Goal: Entertainment & Leisure: Consume media (video, audio)

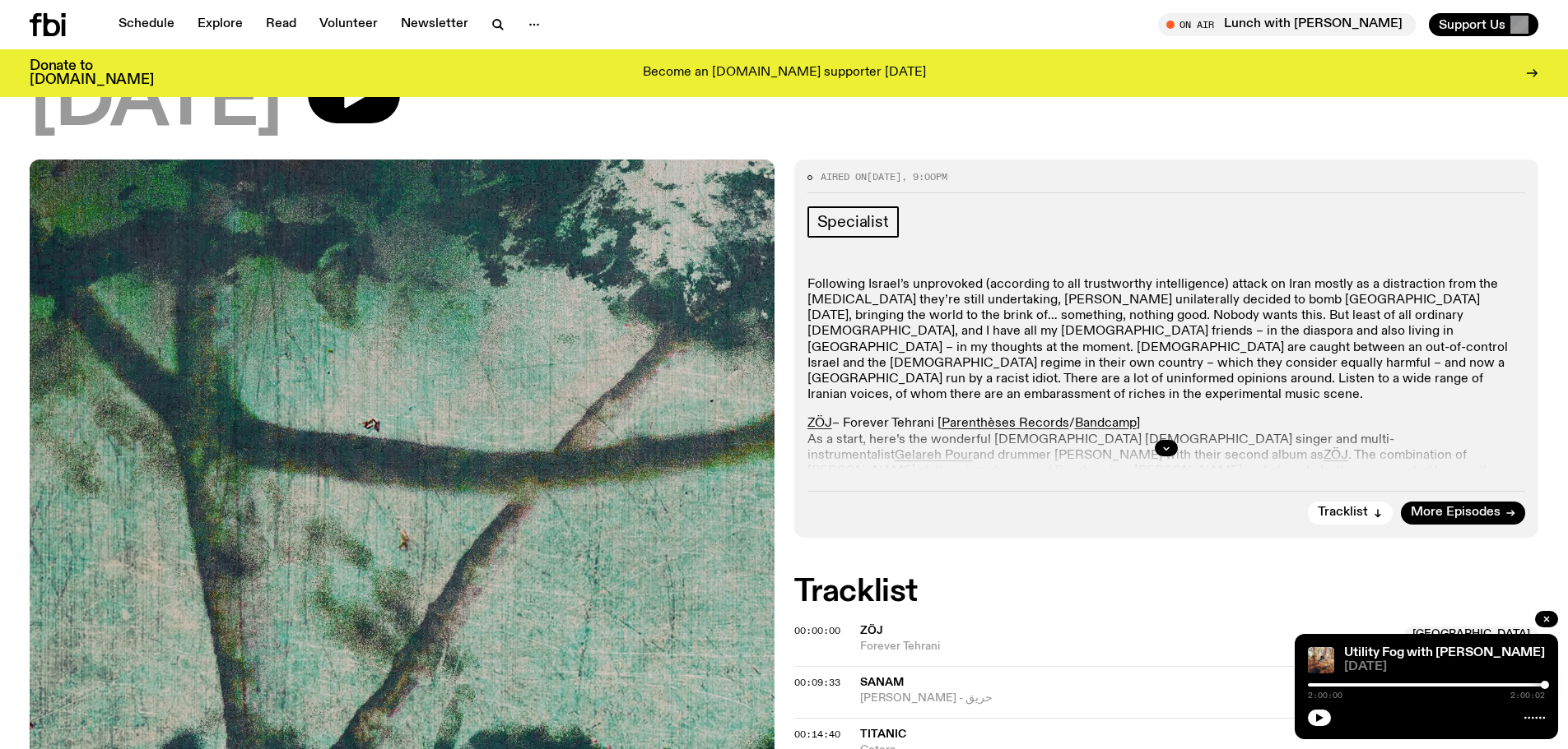
scroll to position [152, 0]
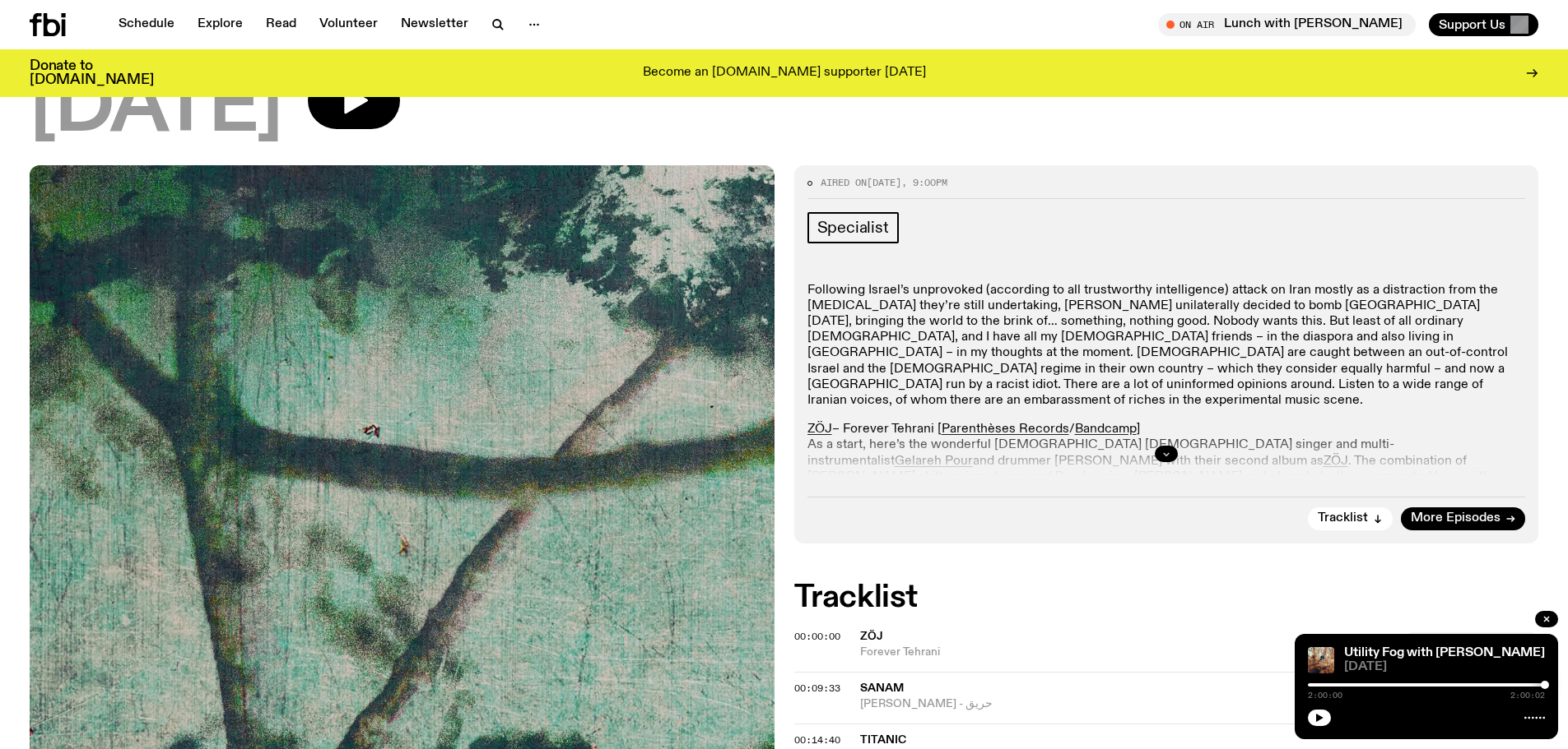
click at [1170, 461] on button "button" at bounding box center [1166, 453] width 23 height 16
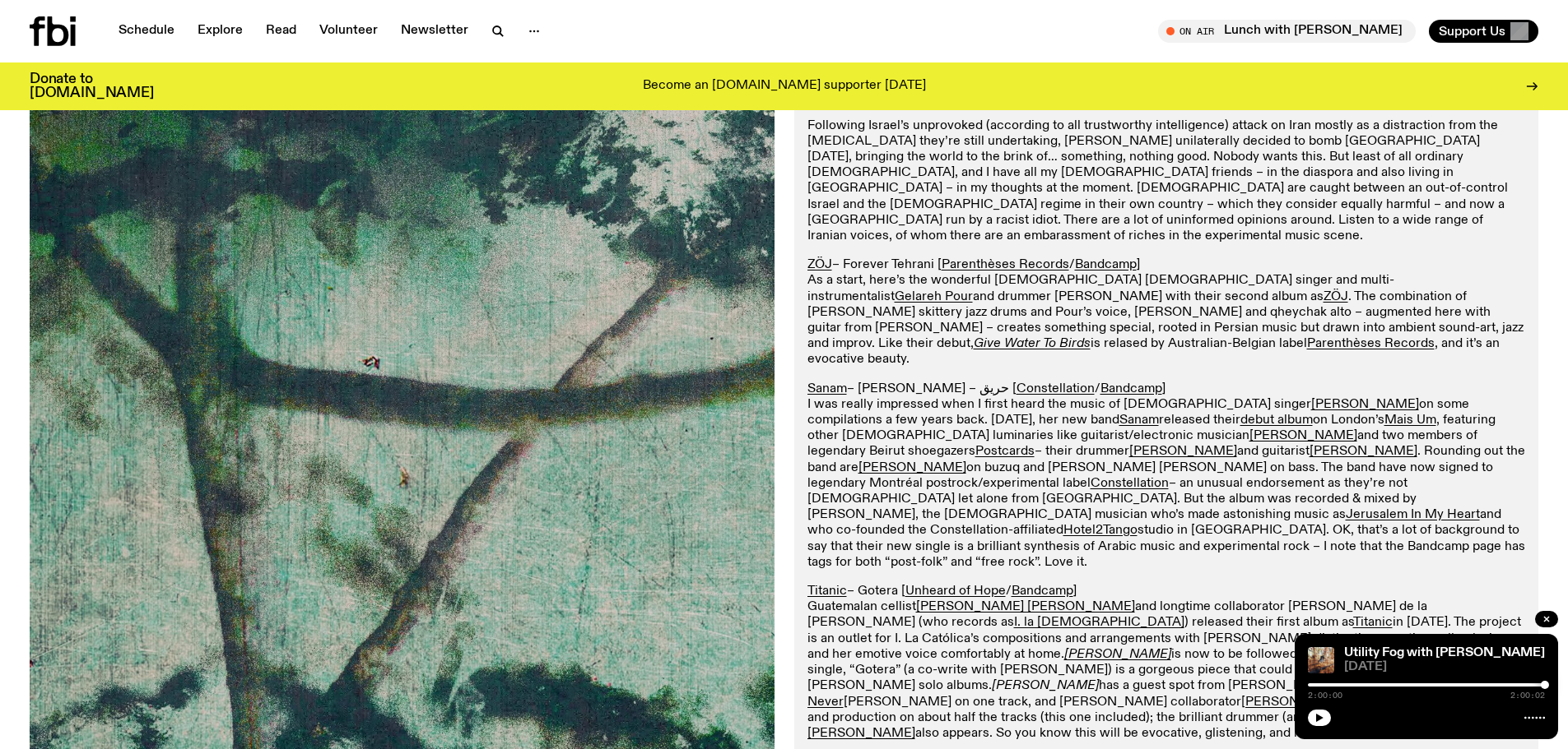
scroll to position [0, 0]
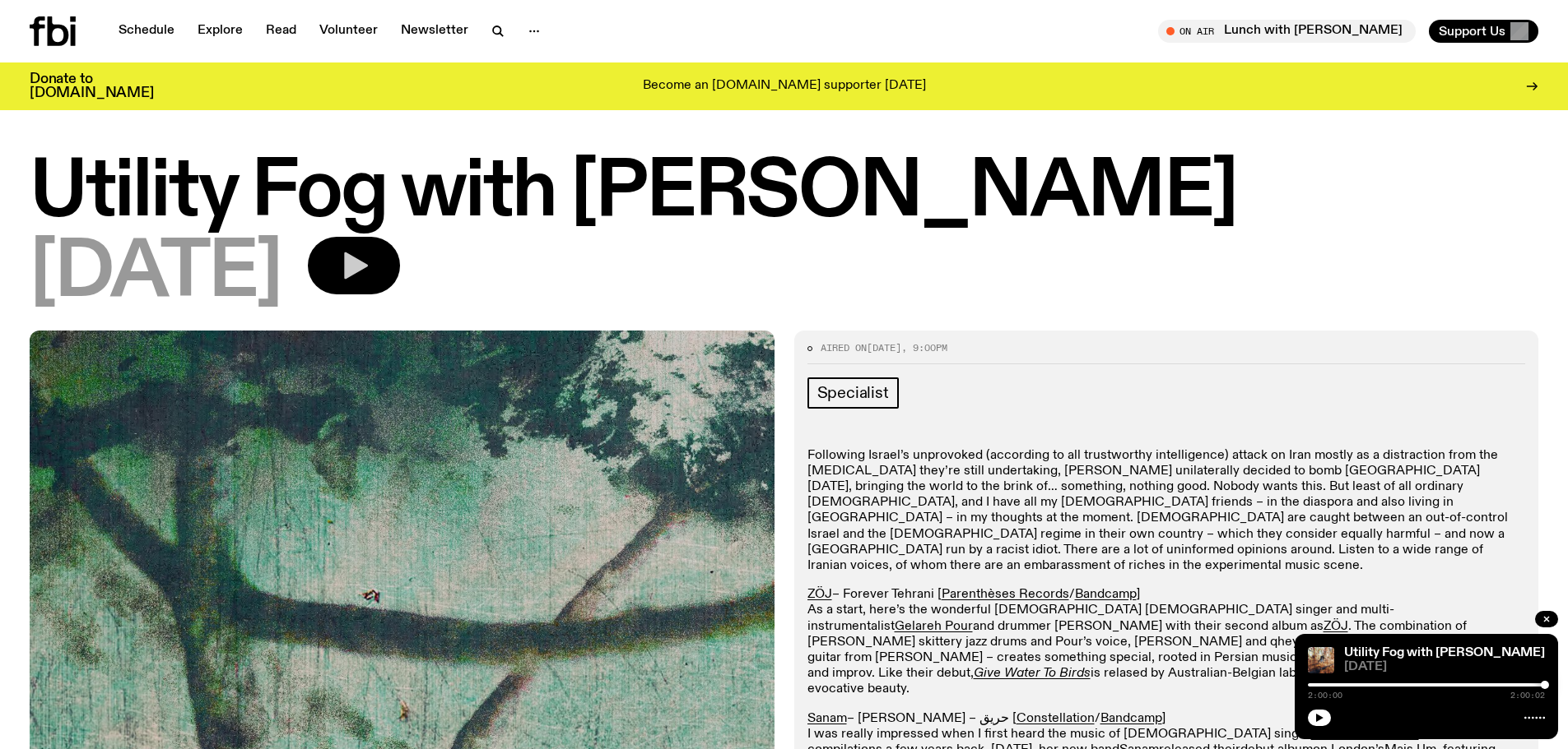
click at [400, 248] on button "button" at bounding box center [354, 265] width 92 height 57
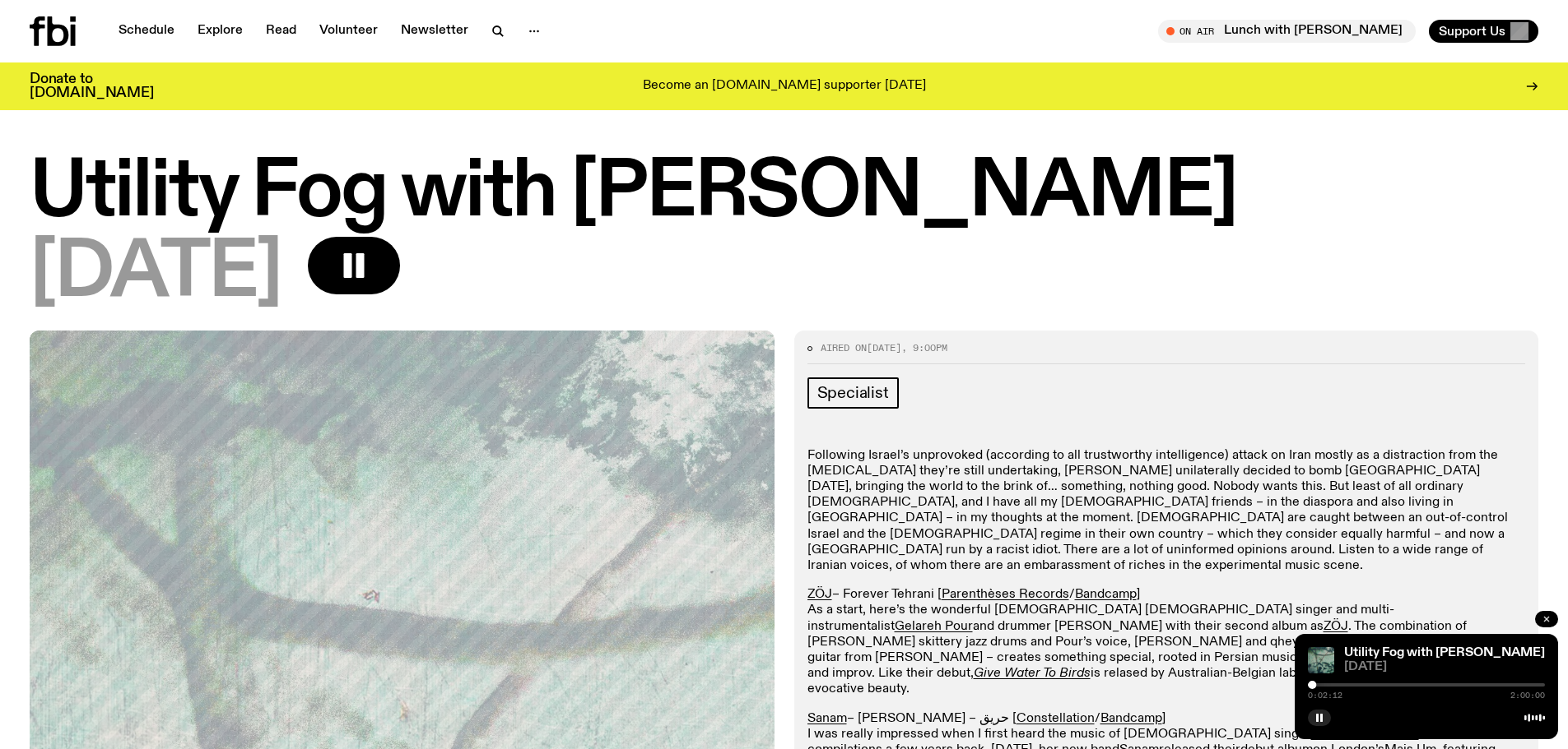
click at [1547, 613] on button "button" at bounding box center [1547, 619] width 23 height 16
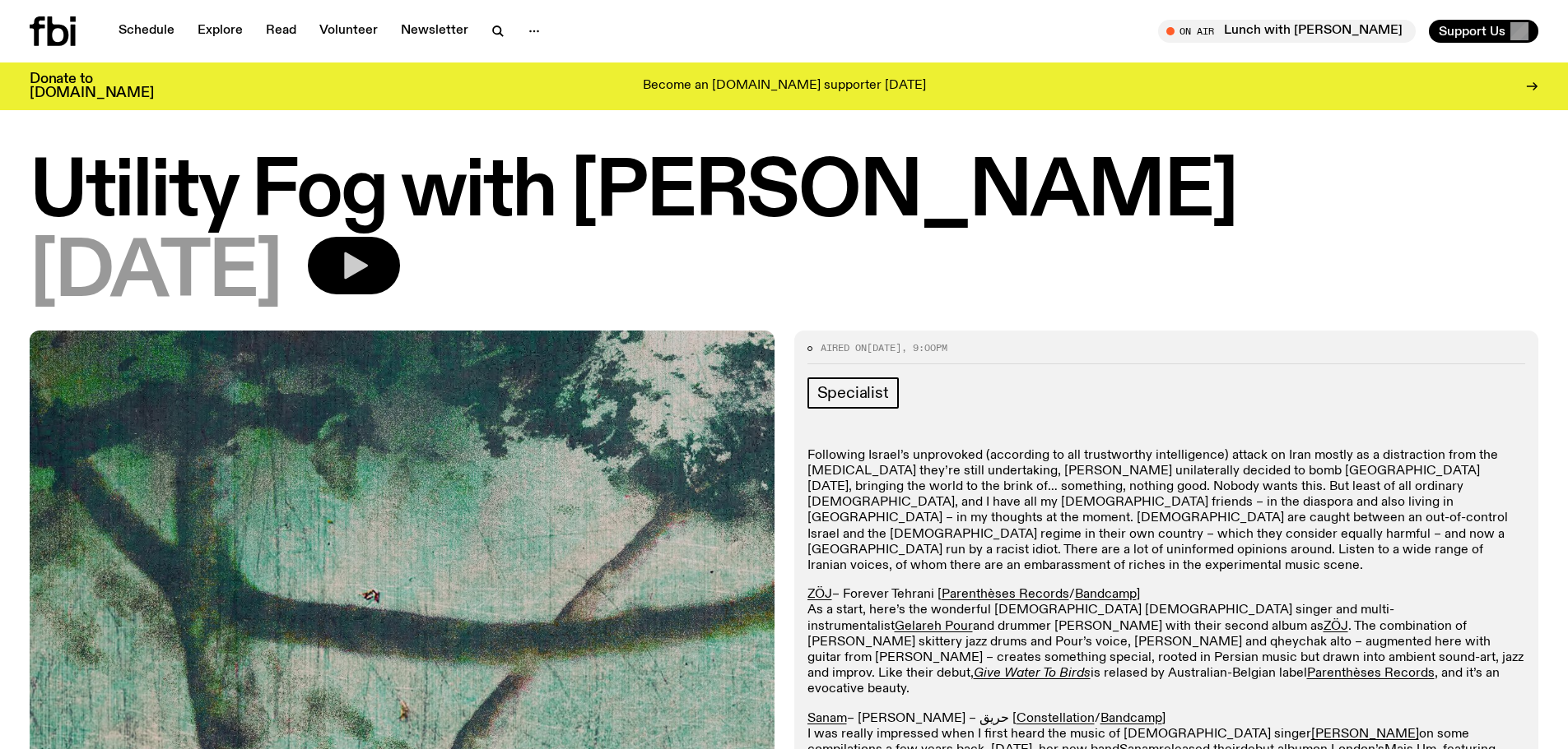
click at [400, 261] on button "button" at bounding box center [354, 265] width 92 height 57
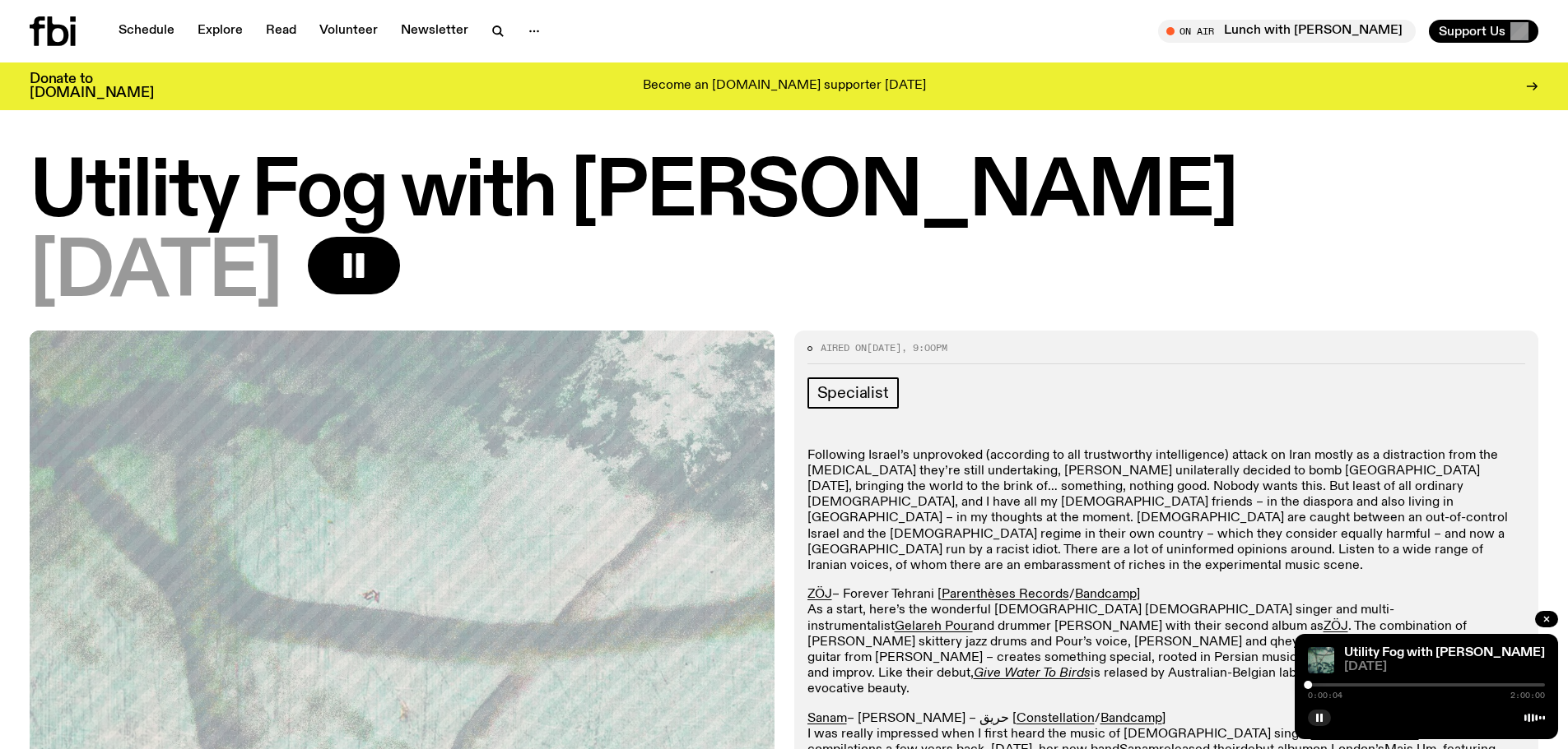
click at [1318, 684] on div at bounding box center [1426, 685] width 237 height 3
click at [1330, 685] on div at bounding box center [1426, 685] width 237 height 3
click at [1322, 685] on div at bounding box center [1211, 685] width 237 height 3
click at [1326, 681] on div at bounding box center [1326, 685] width 9 height 9
click at [1329, 684] on div at bounding box center [1329, 685] width 9 height 9
